Goal: Task Accomplishment & Management: Manage account settings

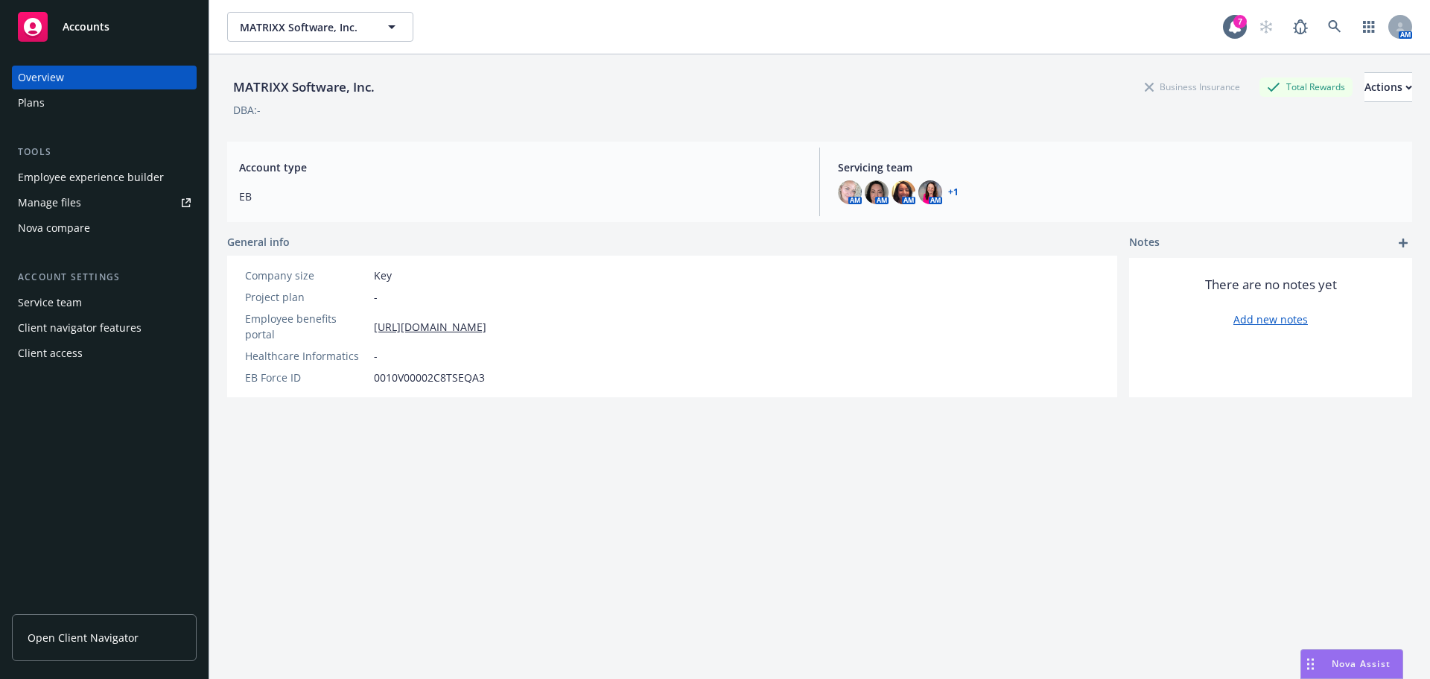
click at [92, 174] on div "Employee experience builder" at bounding box center [91, 177] width 146 height 24
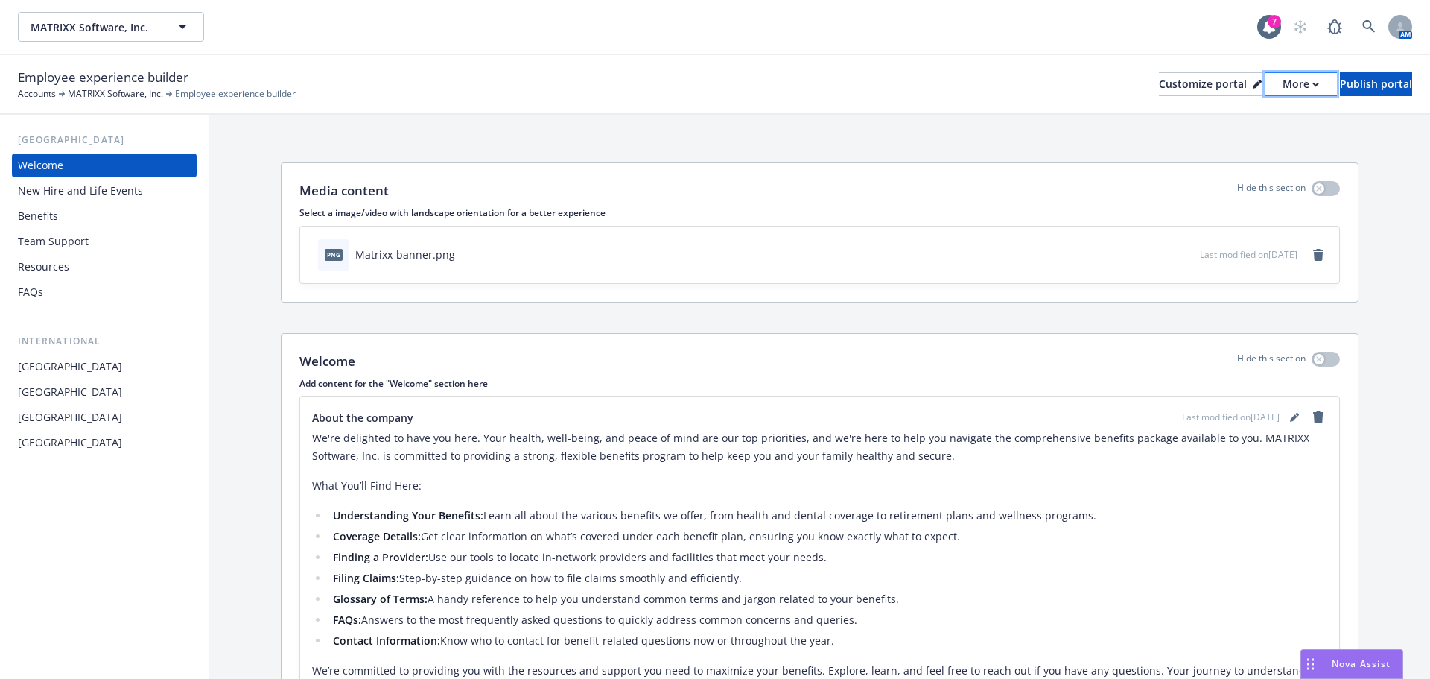
click at [1283, 88] on div "More" at bounding box center [1301, 84] width 36 height 22
click at [1178, 91] on div "Customize portal" at bounding box center [1210, 84] width 103 height 22
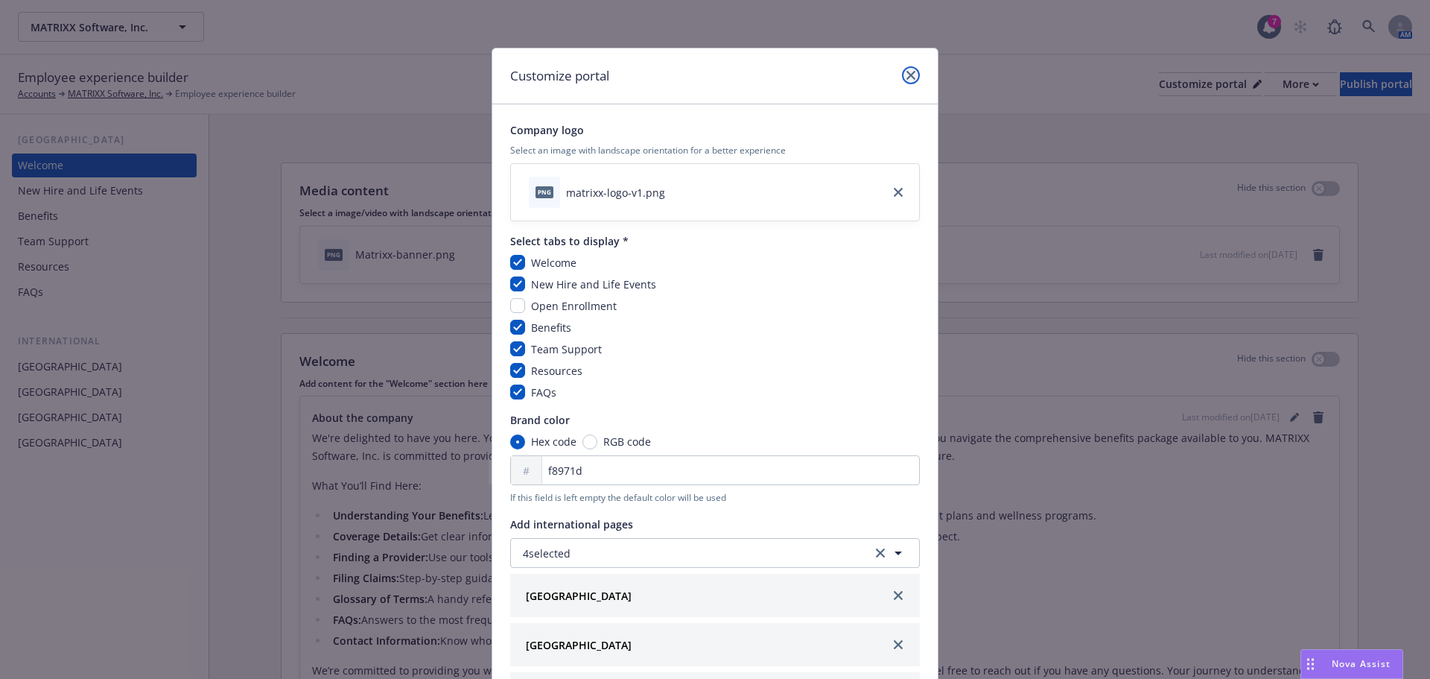
click at [906, 77] on icon "close" at bounding box center [910, 75] width 9 height 9
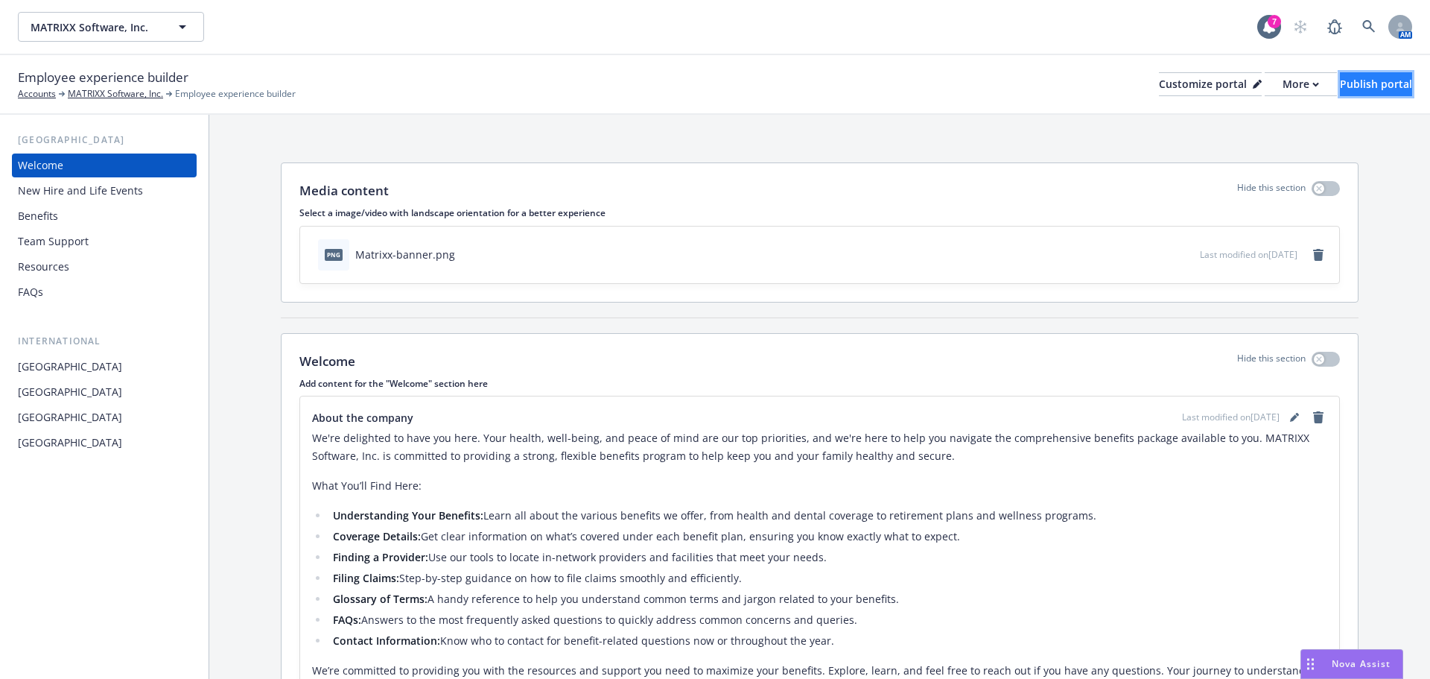
click at [1400, 83] on button "Publish portal" at bounding box center [1376, 84] width 72 height 24
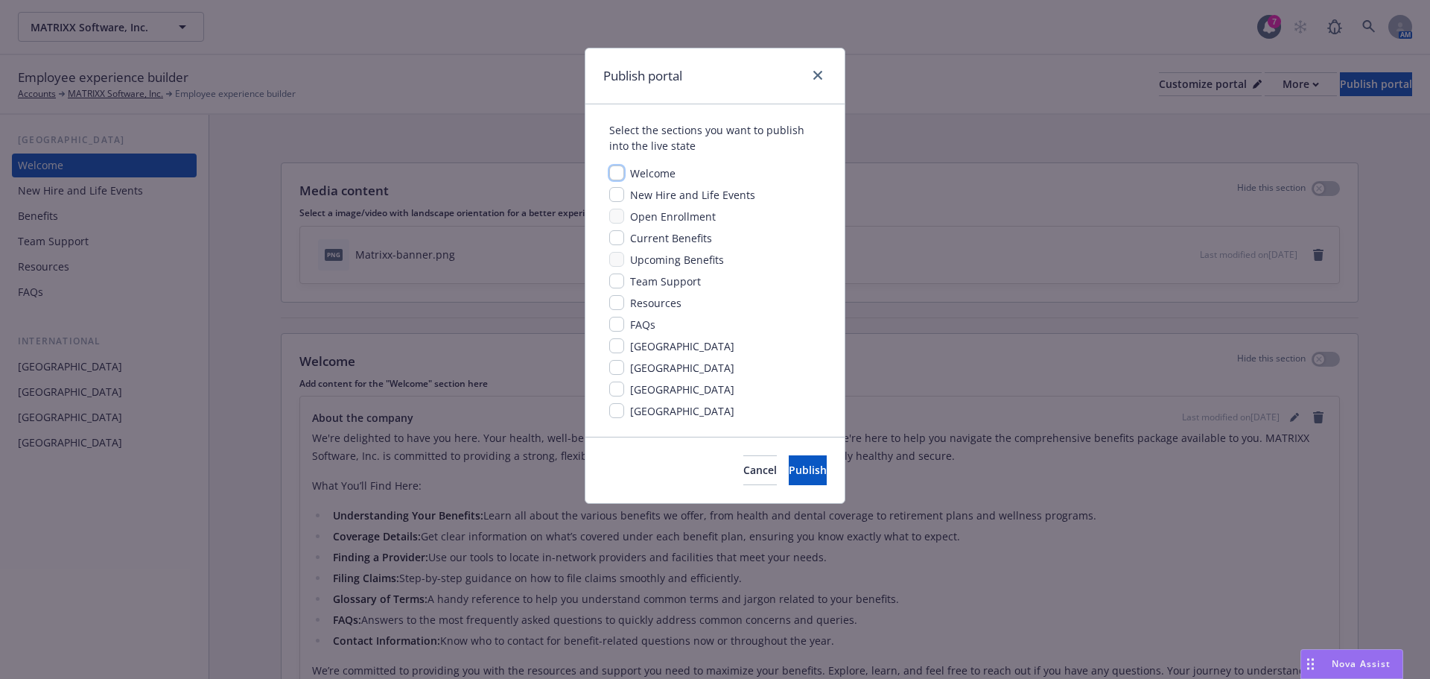
click at [621, 174] on input "checkbox" at bounding box center [616, 172] width 15 height 15
checkbox input "true"
click at [617, 196] on input "checkbox" at bounding box center [616, 194] width 15 height 15
checkbox input "true"
click at [614, 241] on input "checkbox" at bounding box center [616, 237] width 15 height 15
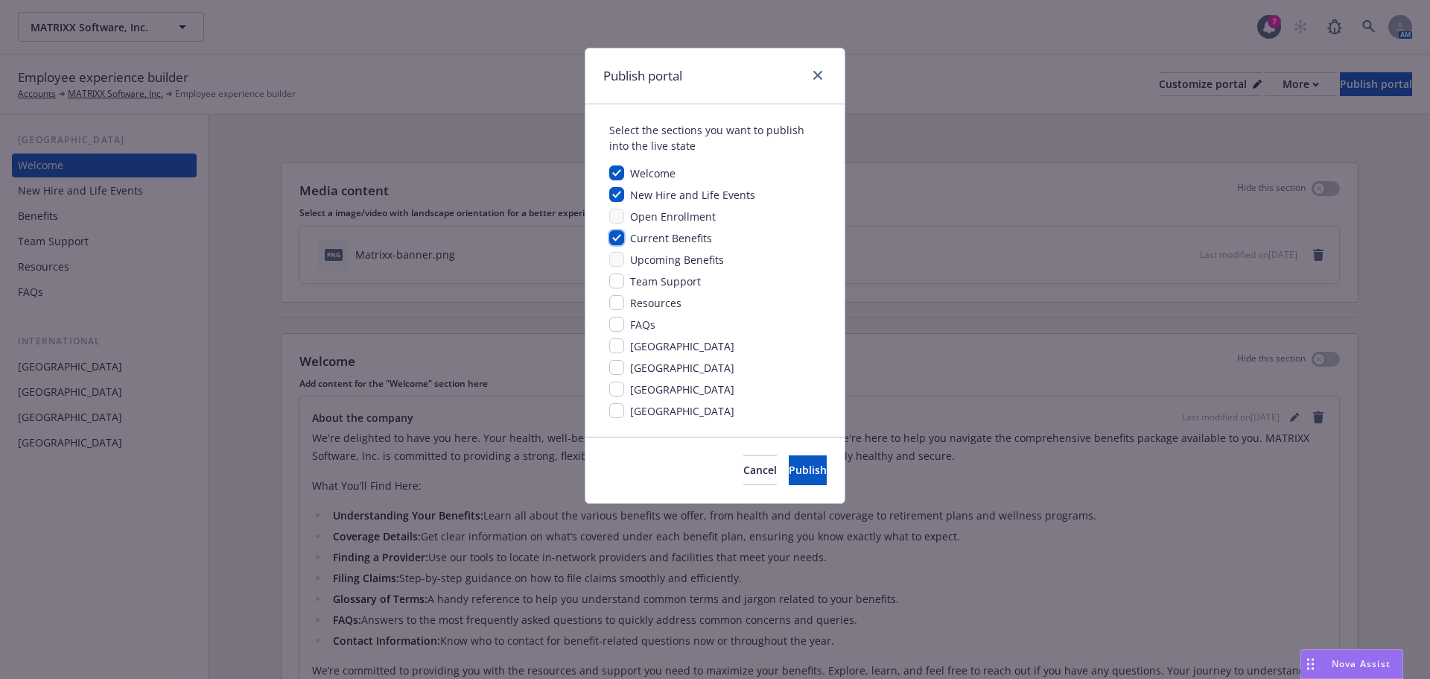
checkbox input "true"
click at [617, 282] on input "checkbox" at bounding box center [616, 280] width 15 height 15
checkbox input "true"
click at [616, 305] on input "checkbox" at bounding box center [616, 302] width 15 height 15
checkbox input "true"
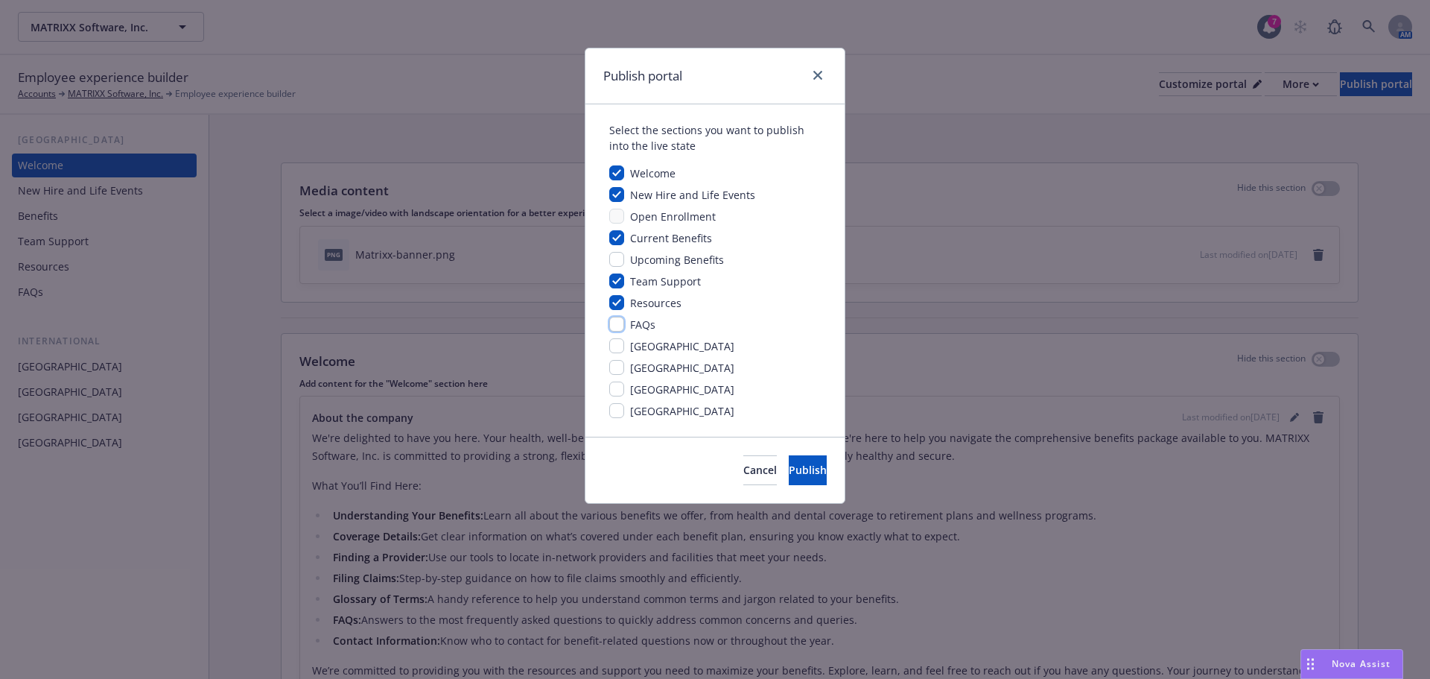
click at [615, 324] on input "checkbox" at bounding box center [616, 324] width 15 height 15
checkbox input "true"
click at [612, 347] on input "checkbox" at bounding box center [616, 345] width 15 height 15
checkbox input "true"
click at [616, 368] on input "checkbox" at bounding box center [616, 367] width 15 height 15
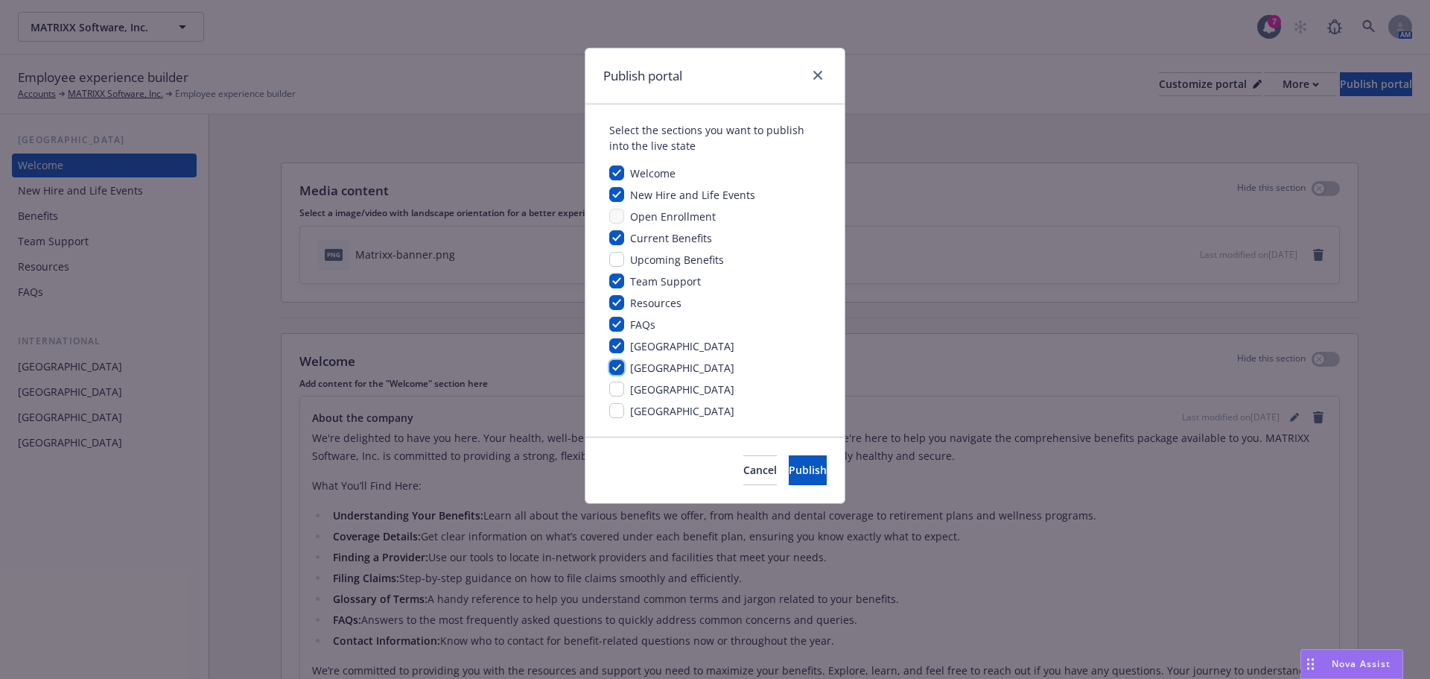
checkbox input "true"
click at [619, 391] on input "checkbox" at bounding box center [616, 388] width 15 height 15
checkbox input "true"
click at [615, 413] on input "checkbox" at bounding box center [616, 410] width 15 height 15
checkbox input "true"
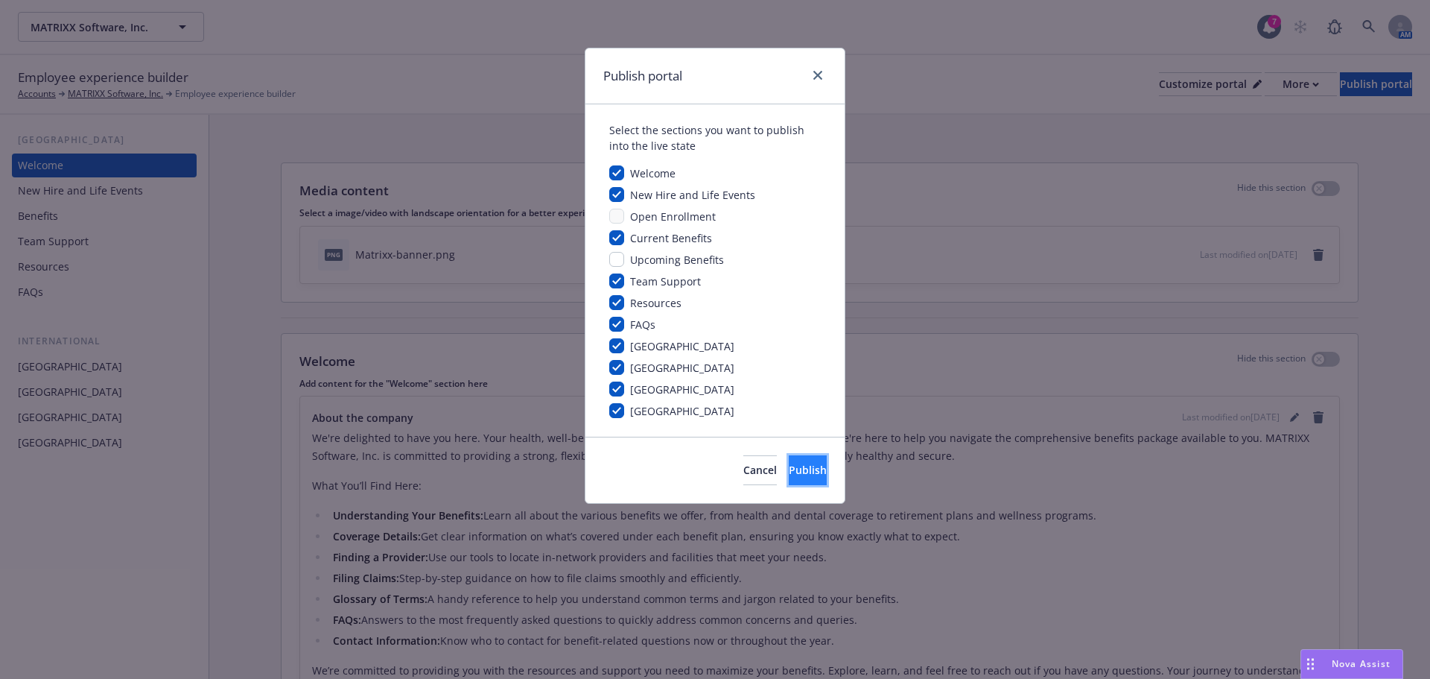
click at [789, 469] on span "Publish" at bounding box center [808, 470] width 38 height 14
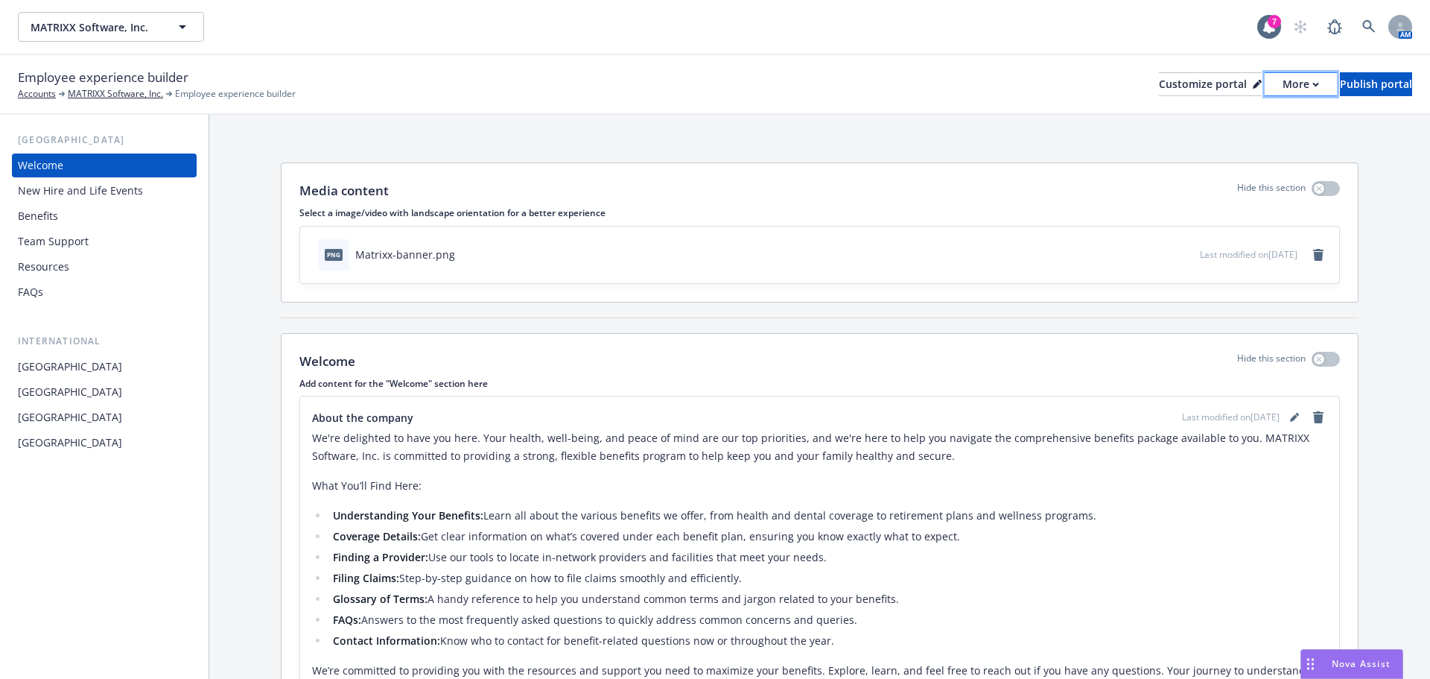
click at [1283, 86] on div "More" at bounding box center [1301, 84] width 36 height 22
click at [1219, 151] on link "Copy portal link" at bounding box center [1222, 148] width 136 height 30
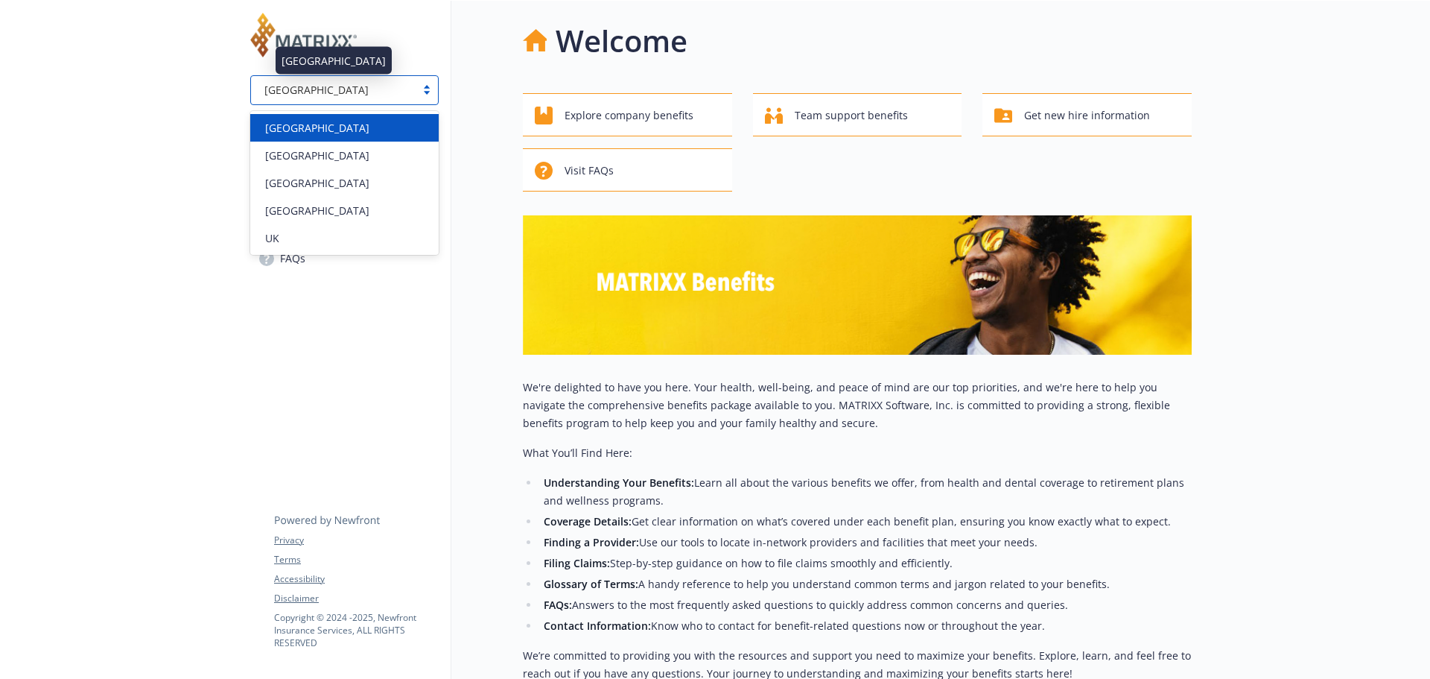
click at [322, 93] on div "USA" at bounding box center [333, 90] width 150 height 16
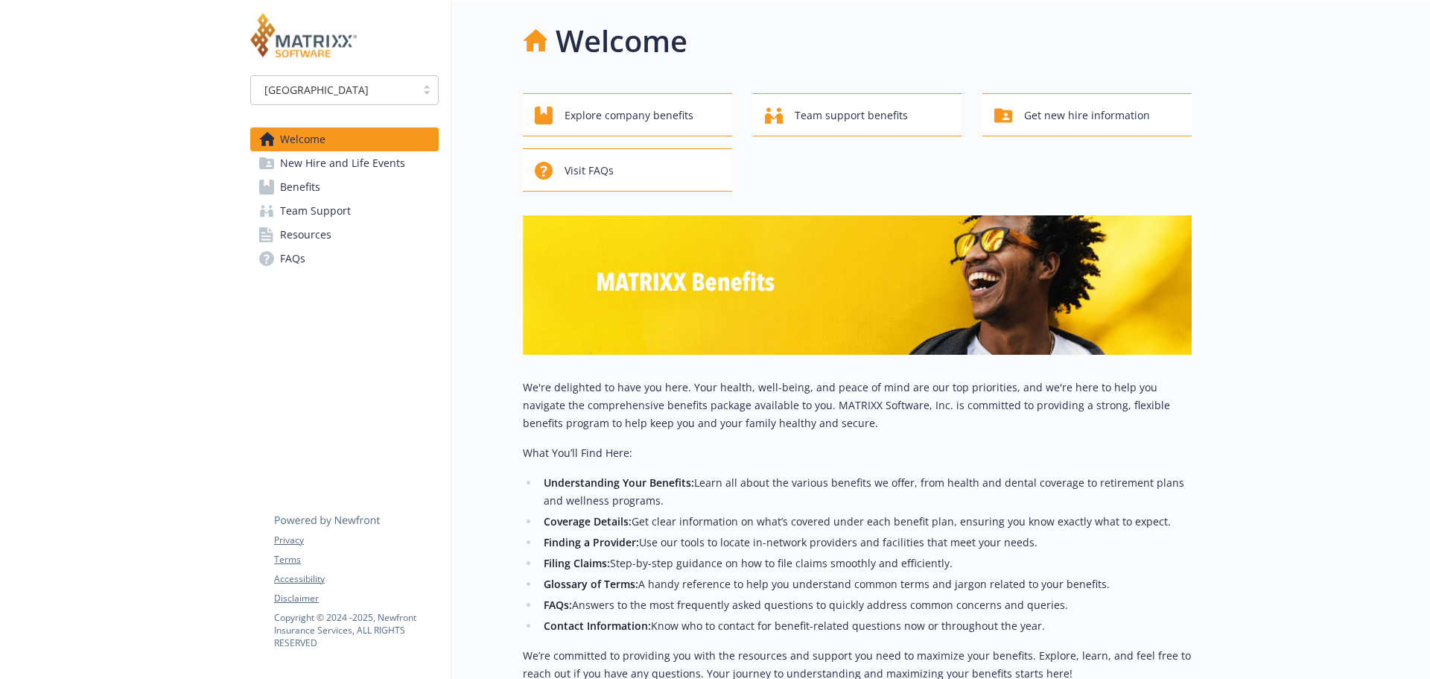
click at [204, 377] on div at bounding box center [119, 441] width 238 height 881
click at [934, 37] on div "Welcome" at bounding box center [857, 41] width 669 height 45
